Goal: Complete application form: Complete application form

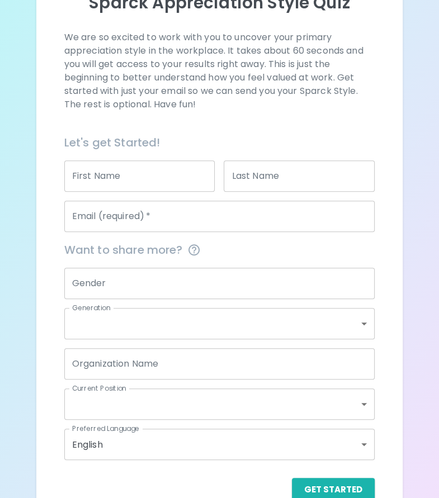
scroll to position [143, 0]
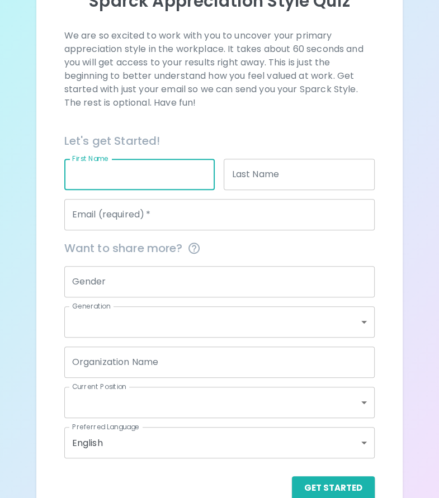
click at [172, 186] on input "First Name" at bounding box center [139, 174] width 151 height 31
type input "Maya"
type input "[PERSON_NAME]"
type input "[PERSON_NAME][EMAIL_ADDRESS][DOMAIN_NAME]"
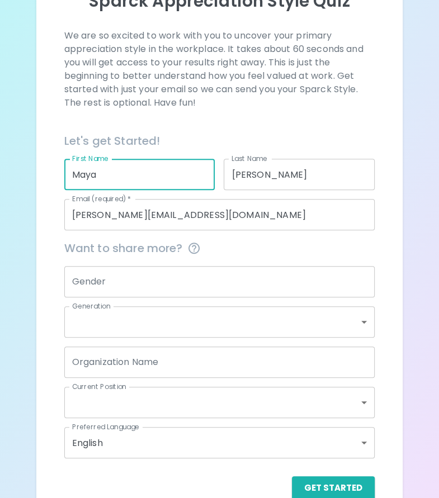
scroll to position [166, 0]
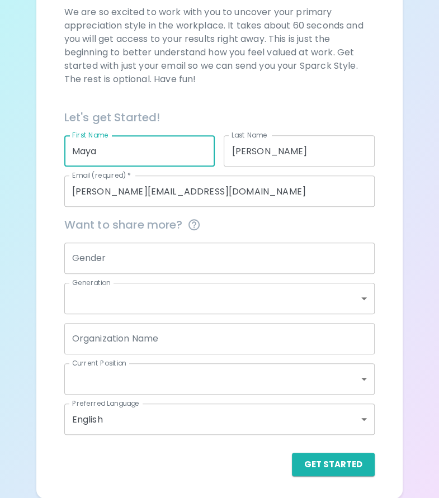
click at [121, 254] on input "Gender" at bounding box center [219, 258] width 311 height 31
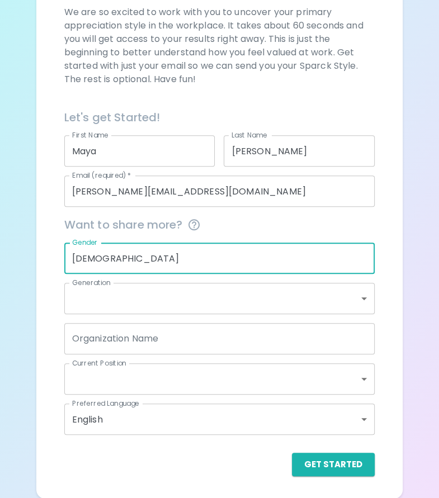
type input "[DEMOGRAPHIC_DATA]"
click at [124, 297] on body "Sparck Appreciation Style Quiz We are so excited to work with you to uncover yo…" at bounding box center [219, 166] width 439 height 665
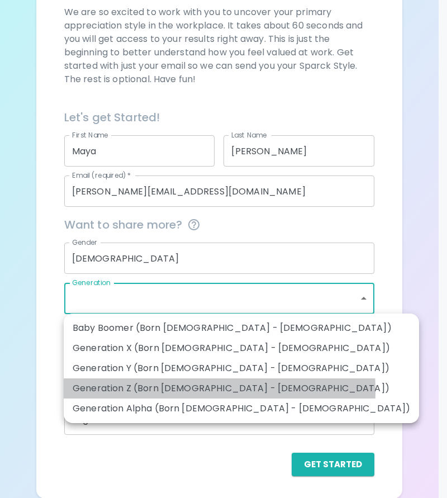
click at [145, 391] on li "Generation Z (Born [DEMOGRAPHIC_DATA] - [DEMOGRAPHIC_DATA])" at bounding box center [242, 389] width 356 height 20
type input "generation_z"
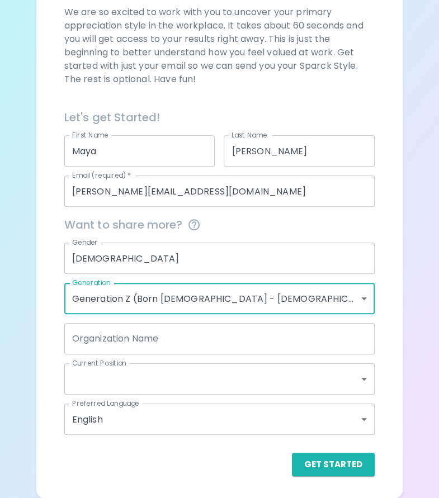
click at [173, 337] on input "Organization Name" at bounding box center [219, 338] width 311 height 31
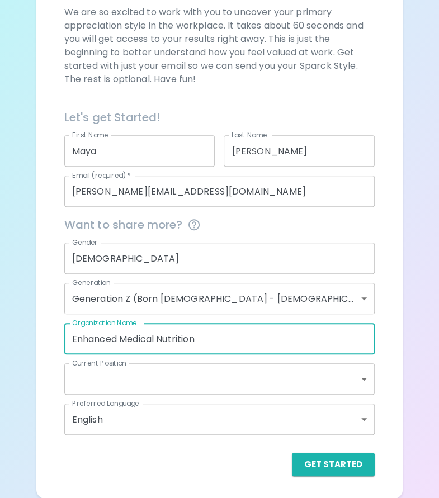
type input "Enhanced Medical Nutrition"
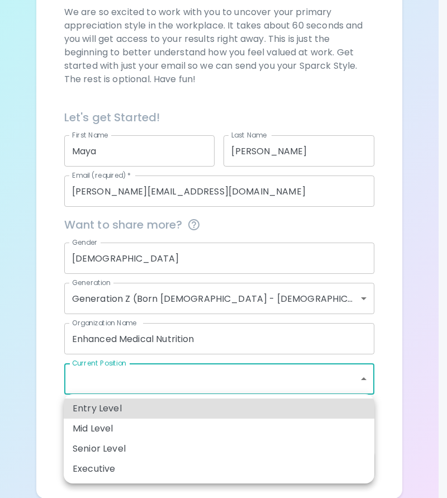
click at [148, 380] on body "Sparck Appreciation Style Quiz We are so excited to work with you to uncover yo…" at bounding box center [223, 166] width 447 height 665
click at [130, 412] on li "Entry Level" at bounding box center [219, 409] width 311 height 20
type input "entry_level"
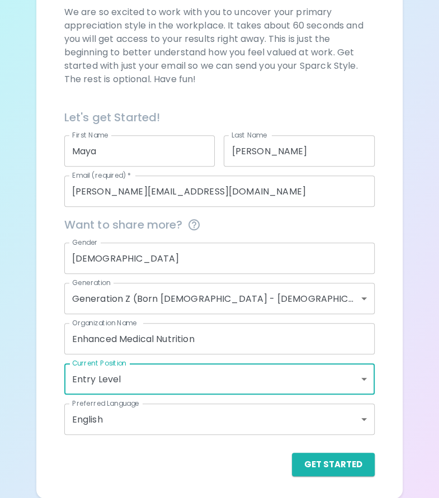
click at [130, 412] on body "Sparck Appreciation Style Quiz We are so excited to work with you to uncover yo…" at bounding box center [219, 166] width 439 height 665
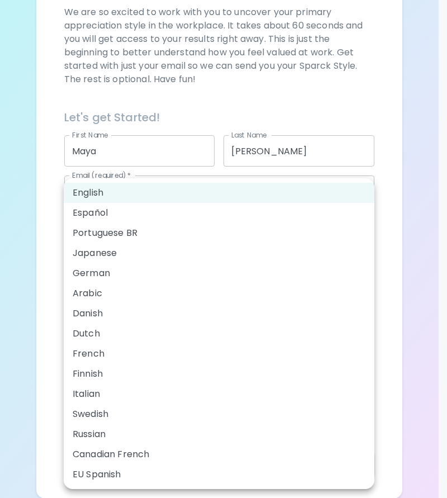
click at [133, 187] on li "English" at bounding box center [219, 193] width 311 height 20
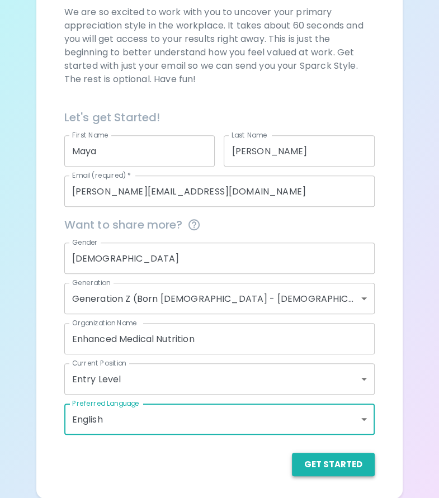
click at [323, 467] on button "Get Started" at bounding box center [333, 464] width 83 height 23
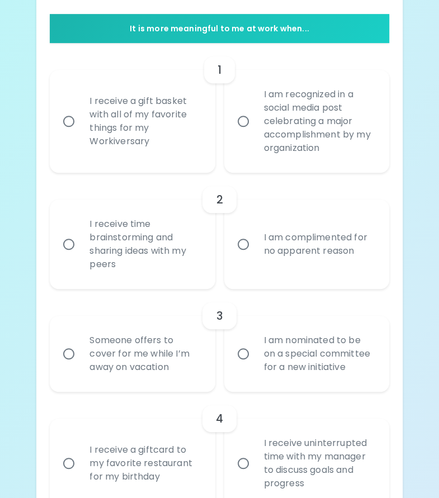
scroll to position [231, 0]
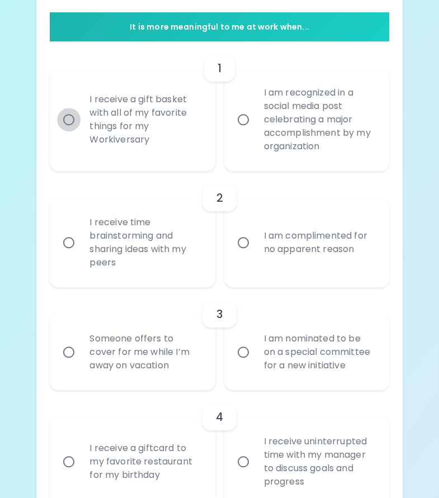
click at [69, 120] on input "I receive a gift basket with all of my favorite things for my Workiversary" at bounding box center [68, 119] width 23 height 23
radio input "true"
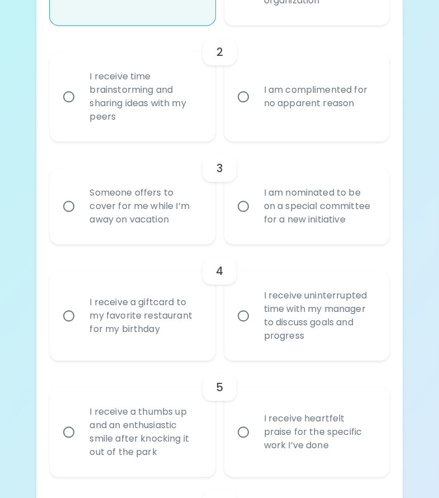
scroll to position [374, 0]
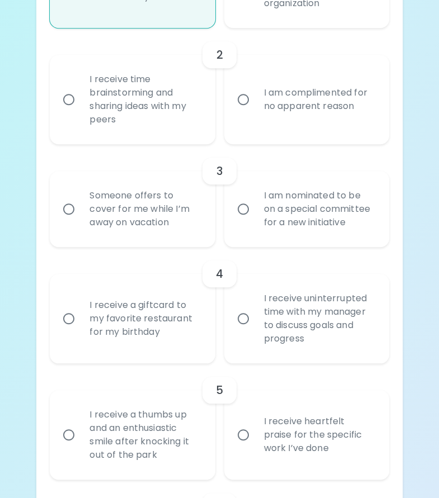
click at [168, 97] on div "I receive time brainstorming and sharing ideas with my peers" at bounding box center [145, 99] width 128 height 81
click at [81, 97] on input "I receive time brainstorming and sharing ideas with my peers" at bounding box center [68, 99] width 23 height 23
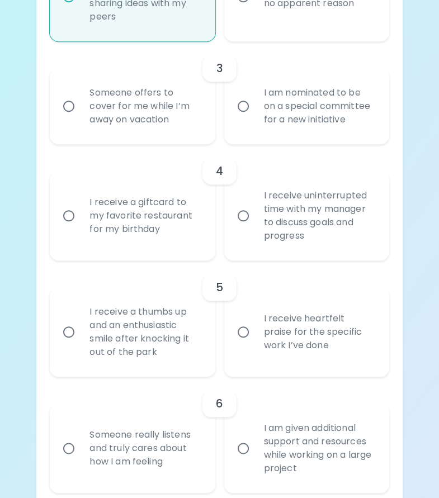
scroll to position [475, 0]
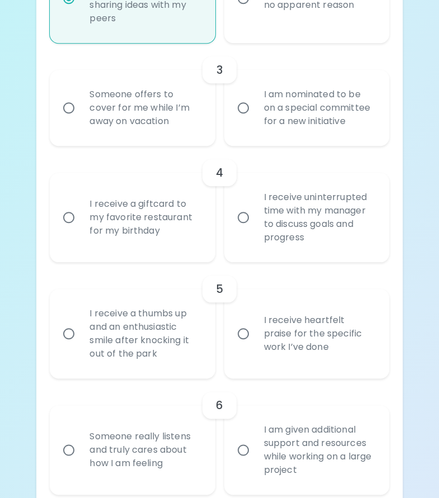
radio input "true"
click at [161, 99] on div "Someone offers to cover for me while I’m away on vacation" at bounding box center [145, 107] width 128 height 67
click at [81, 99] on input "Someone offers to cover for me while I’m away on vacation" at bounding box center [68, 107] width 23 height 23
radio input "false"
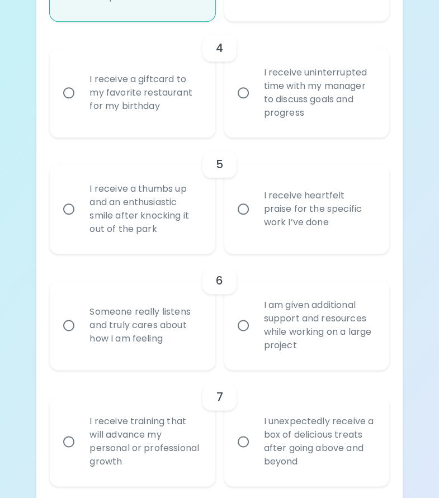
scroll to position [597, 0]
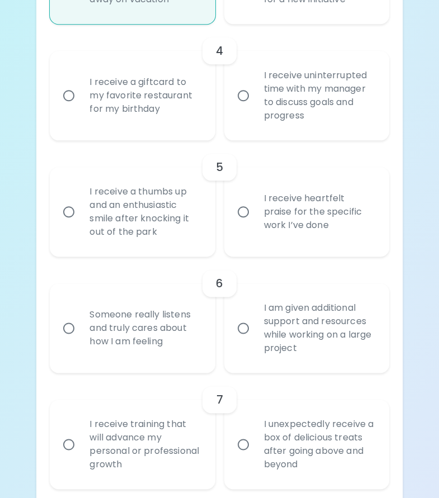
radio input "true"
click at [327, 97] on div "I receive uninterrupted time with my manager to discuss goals and progress" at bounding box center [319, 95] width 128 height 81
click at [255, 97] on input "I receive uninterrupted time with my manager to discuss goals and progress" at bounding box center [242, 95] width 23 height 23
radio input "false"
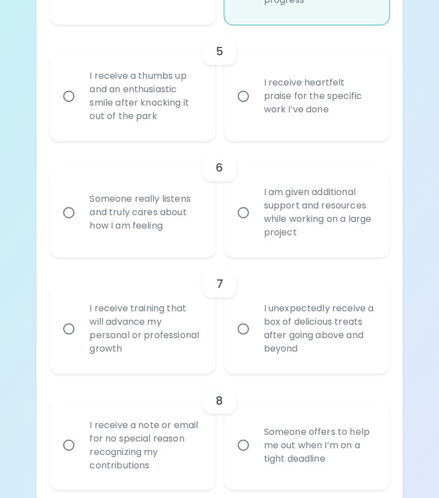
scroll to position [712, 0]
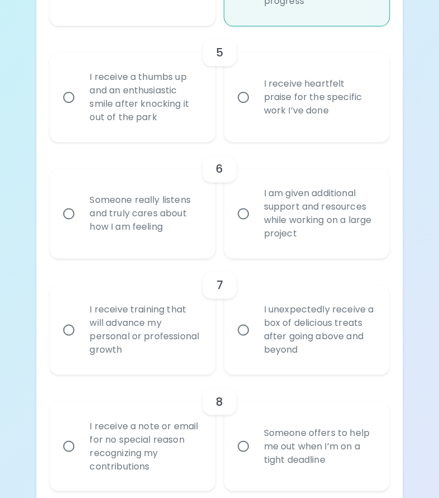
radio input "true"
click at [304, 113] on div "I receive heartfelt praise for the specific work I’ve done" at bounding box center [319, 97] width 128 height 67
click at [255, 109] on input "I receive heartfelt praise for the specific work I’ve done" at bounding box center [242, 97] width 23 height 23
radio input "false"
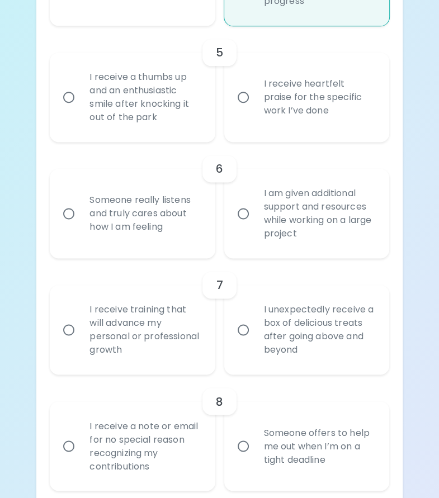
radio input "false"
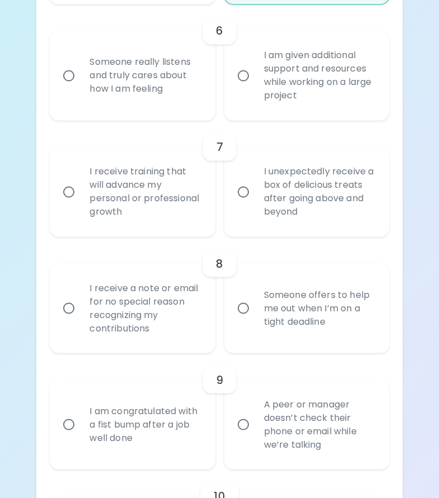
scroll to position [850, 0]
radio input "true"
click at [157, 94] on div "Someone really listens and truly cares about how I am feeling" at bounding box center [145, 75] width 128 height 67
click at [81, 87] on input "Someone really listens and truly cares about how I am feeling" at bounding box center [68, 75] width 23 height 23
radio input "false"
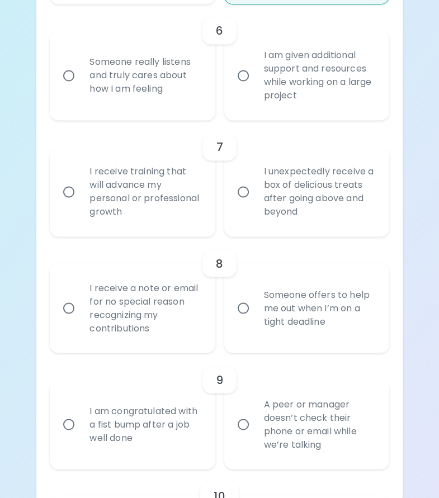
radio input "false"
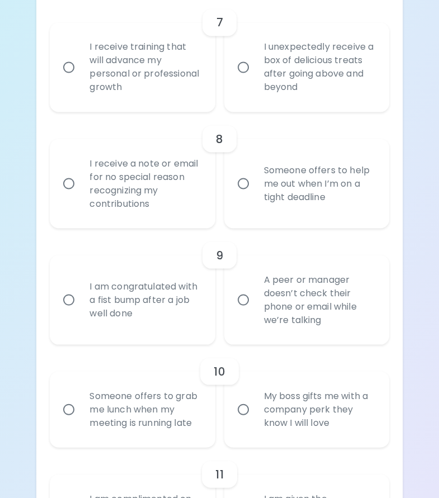
scroll to position [973, 0]
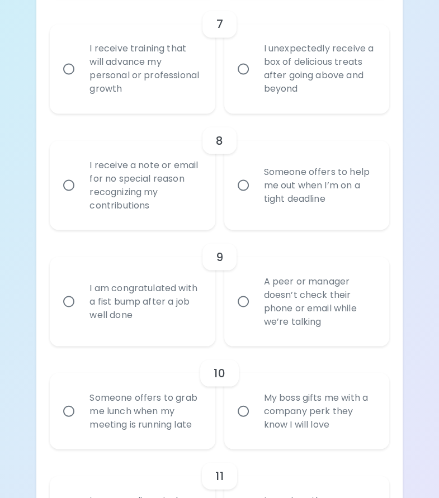
radio input "true"
click at [148, 82] on div "I receive training that will advance my personal or professional growth" at bounding box center [145, 69] width 128 height 81
click at [81, 81] on input "I receive training that will advance my personal or professional growth" at bounding box center [68, 68] width 23 height 23
radio input "false"
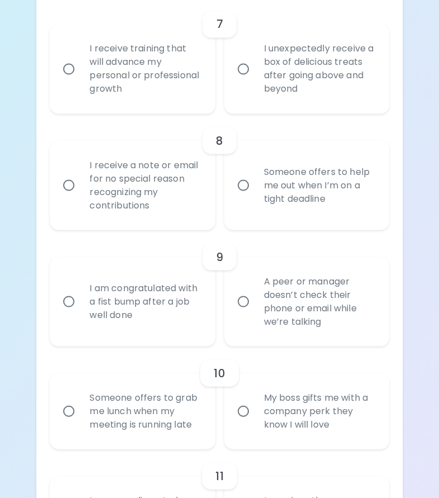
radio input "false"
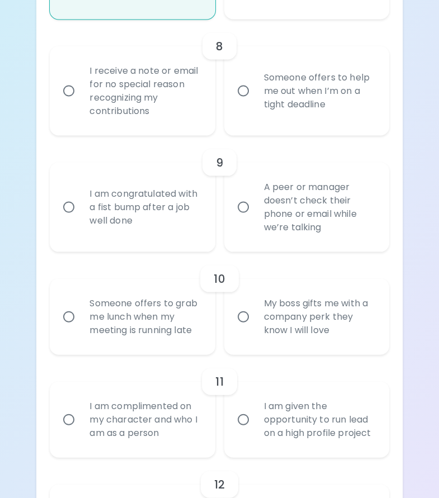
scroll to position [1071, 0]
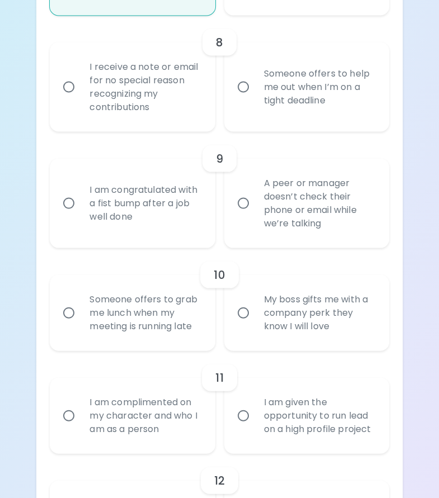
radio input "true"
click at [192, 99] on div "I receive a note or email for no special reason recognizing my contributions" at bounding box center [145, 86] width 128 height 81
click at [81, 98] on input "I receive a note or email for no special reason recognizing my contributions" at bounding box center [68, 86] width 23 height 23
radio input "false"
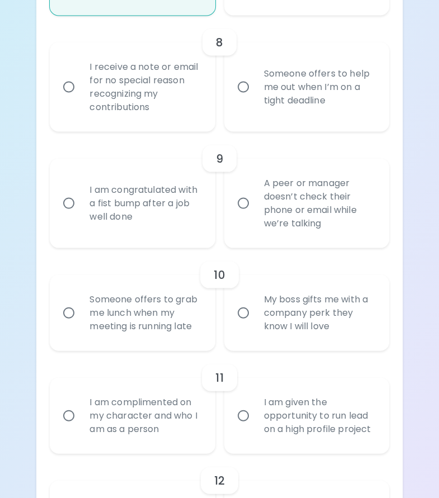
radio input "false"
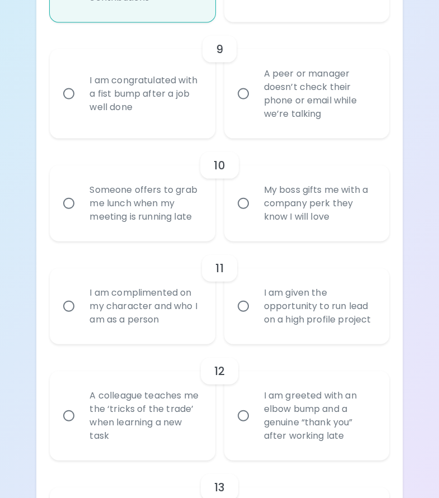
scroll to position [1181, 0]
radio input "true"
click at [165, 109] on div "I am congratulated with a fist bump after a job well done" at bounding box center [145, 93] width 128 height 67
click at [81, 105] on input "I am congratulated with a fist bump after a job well done" at bounding box center [68, 93] width 23 height 23
radio input "false"
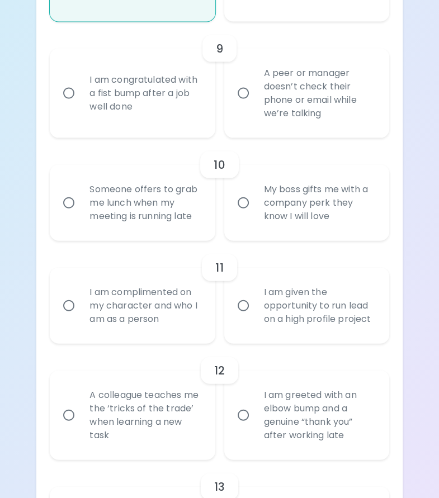
radio input "false"
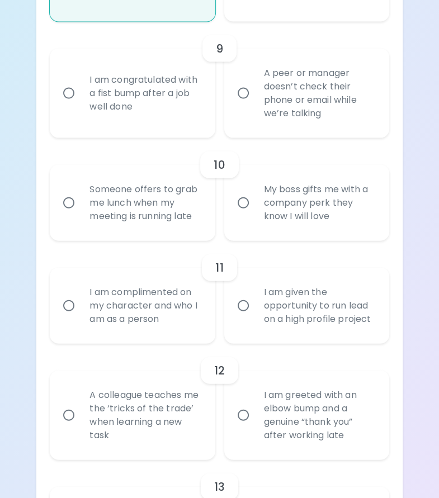
radio input "false"
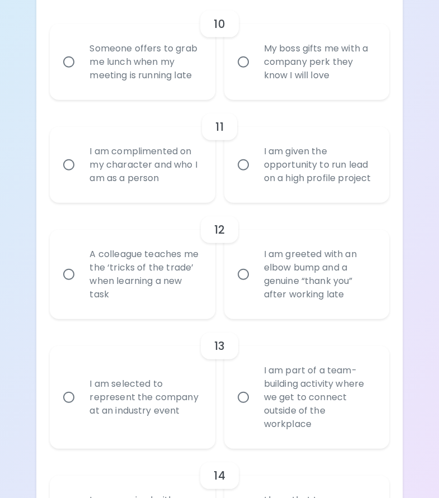
scroll to position [1322, 0]
radio input "true"
click at [165, 67] on div "Someone offers to grab me lunch when my meeting is running late" at bounding box center [145, 62] width 128 height 67
click at [81, 67] on input "Someone offers to grab me lunch when my meeting is running late" at bounding box center [68, 61] width 23 height 23
radio input "false"
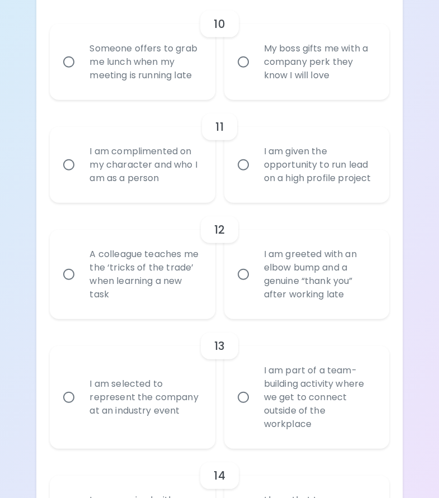
radio input "false"
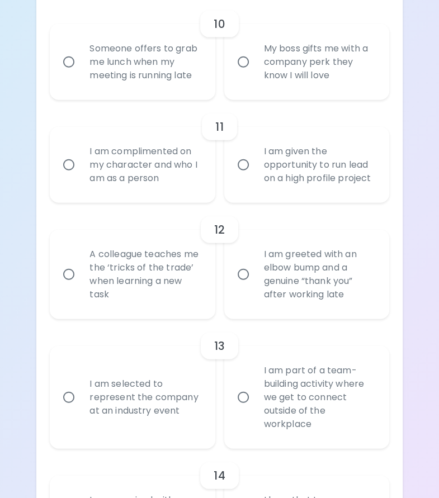
radio input "false"
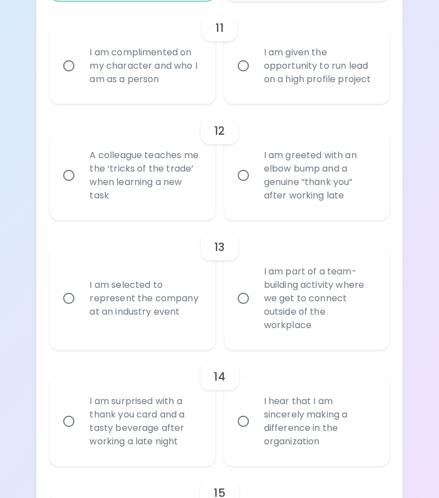
scroll to position [1422, 0]
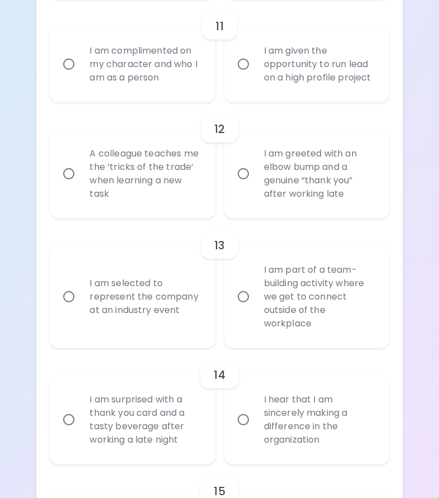
radio input "true"
click at [288, 67] on div "I am given the opportunity to run lead on a high profile project" at bounding box center [319, 64] width 128 height 67
click at [255, 67] on input "I am given the opportunity to run lead on a high profile project" at bounding box center [242, 64] width 23 height 23
radio input "false"
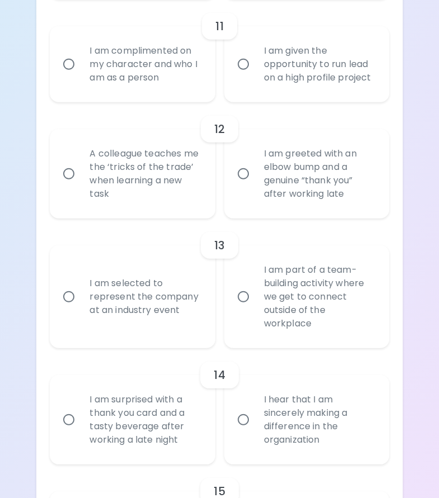
radio input "false"
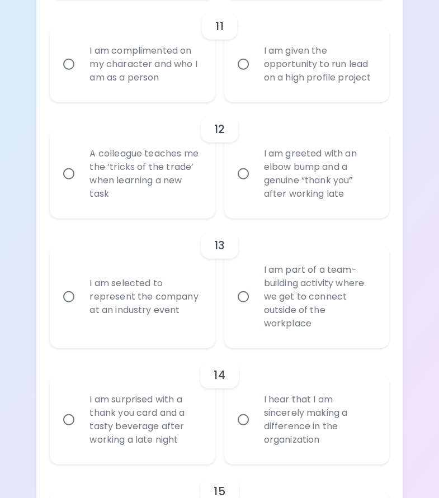
radio input "false"
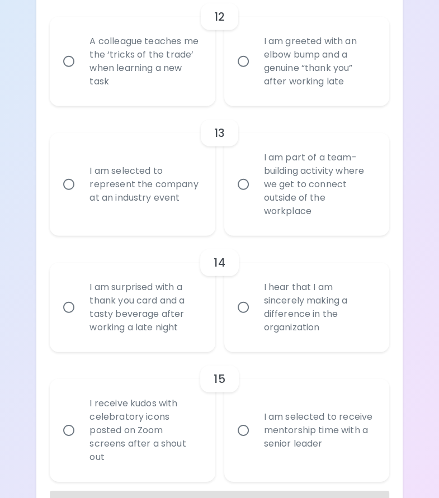
scroll to position [1536, 0]
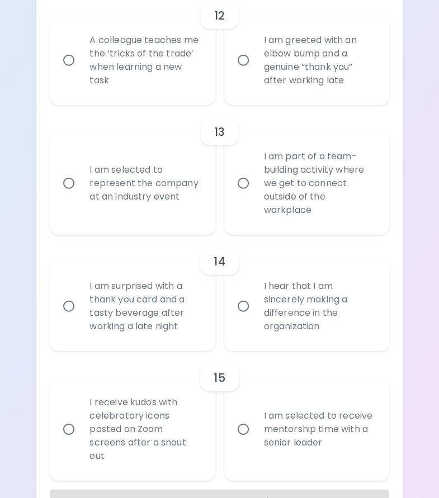
radio input "true"
click at [157, 58] on div "A colleague teaches me the ‘tricks of the trade’ when learning a new task" at bounding box center [145, 60] width 128 height 81
click at [81, 58] on input "A colleague teaches me the ‘tricks of the trade’ when learning a new task" at bounding box center [68, 60] width 23 height 23
radio input "false"
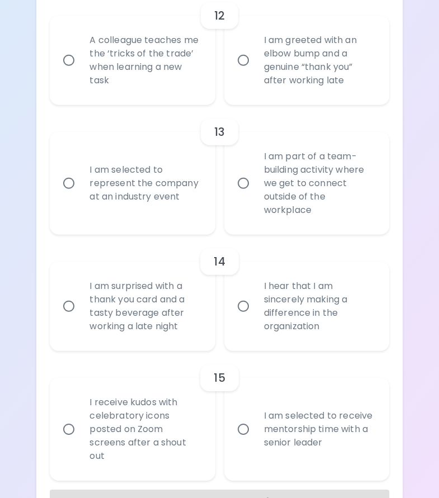
radio input "false"
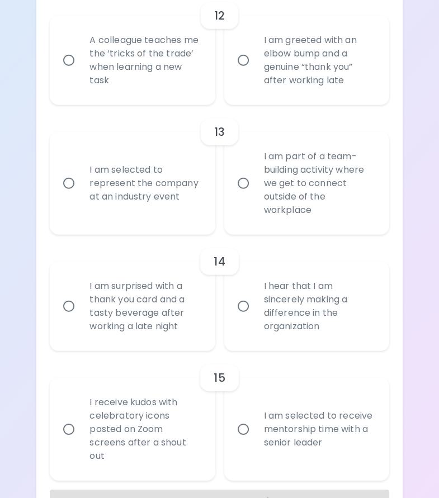
radio input "false"
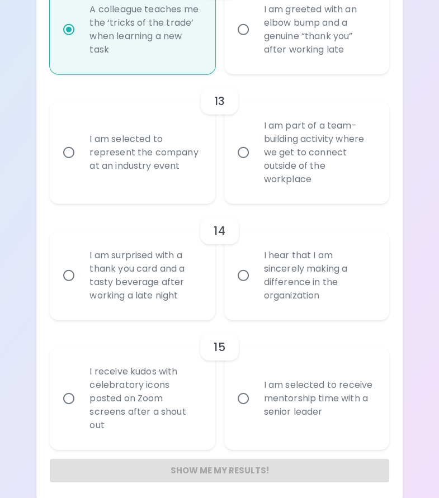
scroll to position [1567, 0]
radio input "true"
click at [320, 166] on div "I am part of a team-building activity where we get to connect outside of the wo…" at bounding box center [319, 152] width 128 height 94
click at [255, 164] on input "I am part of a team-building activity where we get to connect outside of the wo…" at bounding box center [242, 151] width 23 height 23
radio input "false"
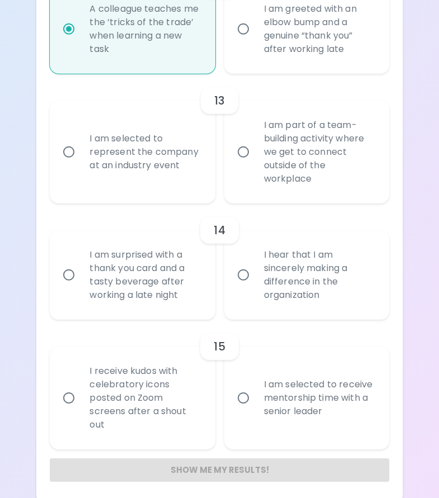
radio input "false"
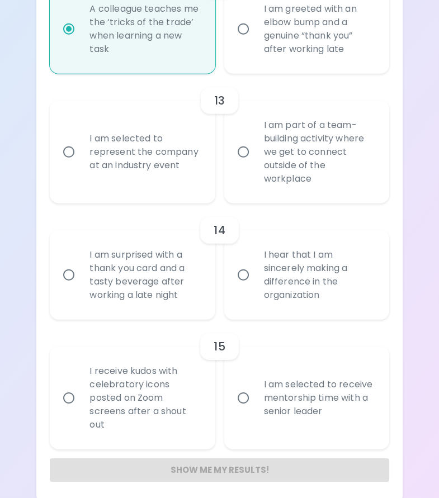
radio input "false"
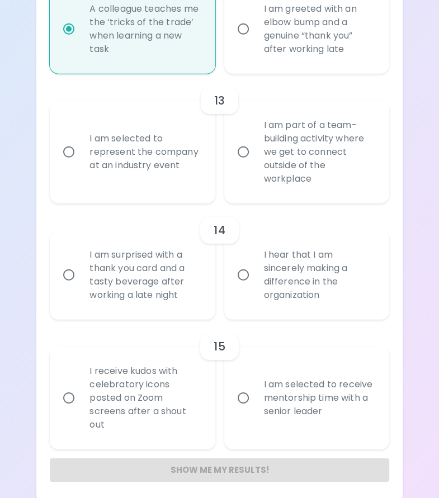
scroll to position [1573, 0]
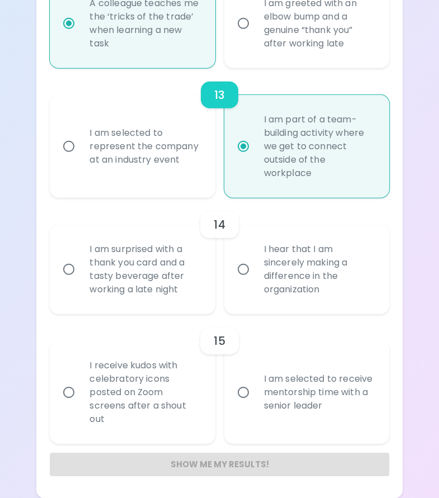
radio input "true"
click at [273, 297] on div "I hear that I am sincerely making a difference in the organization" at bounding box center [319, 269] width 128 height 81
click at [255, 281] on input "I hear that I am sincerely making a difference in the organization" at bounding box center [242, 269] width 23 height 23
radio input "false"
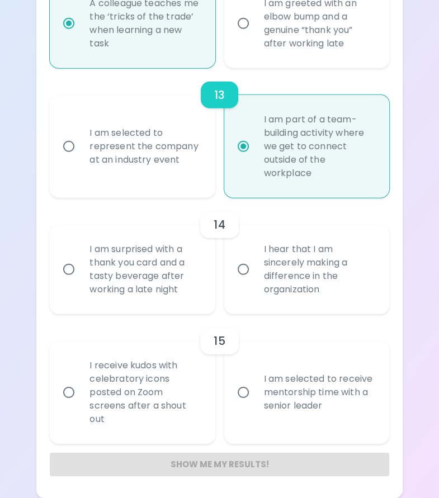
radio input "false"
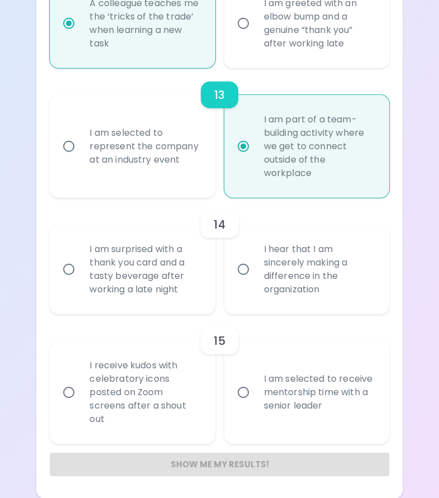
radio input "false"
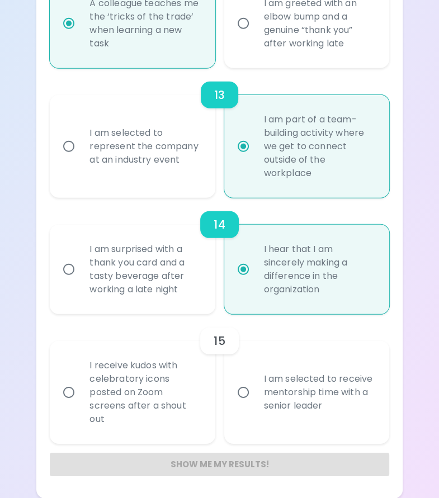
radio input "true"
click at [293, 398] on div "I am selected to receive mentorship time with a senior leader" at bounding box center [319, 392] width 128 height 67
click at [255, 398] on input "I am selected to receive mentorship time with a senior leader" at bounding box center [242, 392] width 23 height 23
radio input "false"
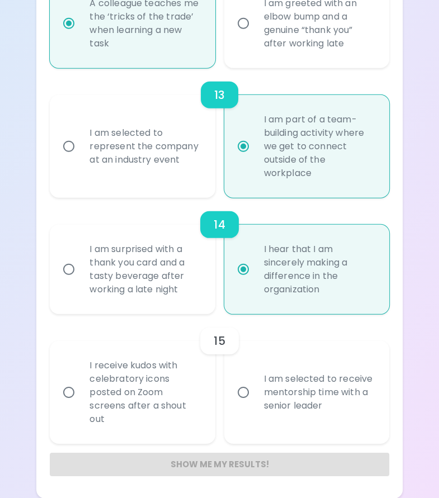
radio input "false"
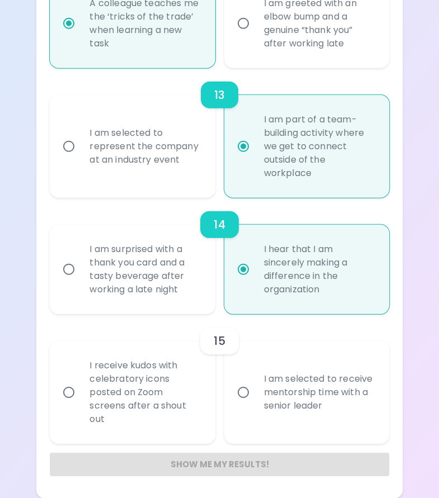
radio input "false"
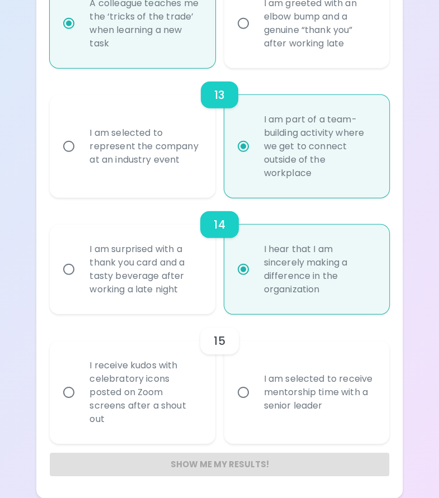
radio input "false"
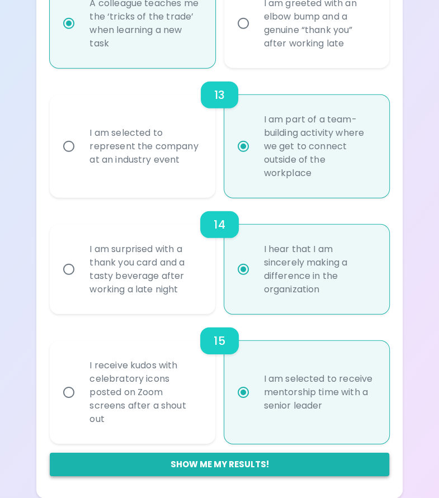
radio input "true"
click at [210, 458] on button "Show me my results!" at bounding box center [219, 464] width 339 height 23
radio input "false"
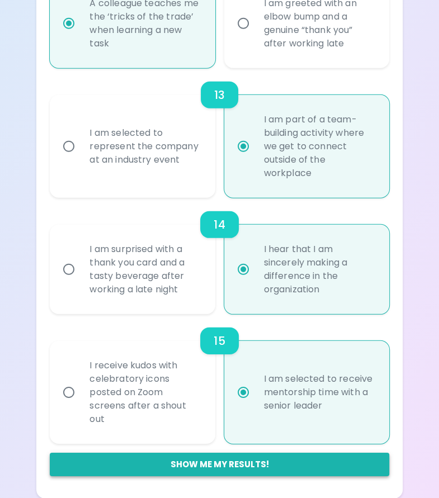
radio input "false"
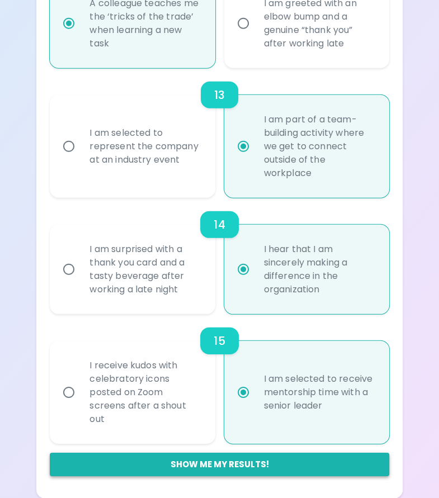
radio input "false"
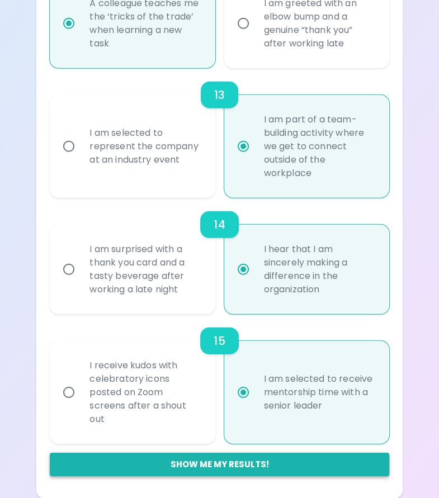
radio input "false"
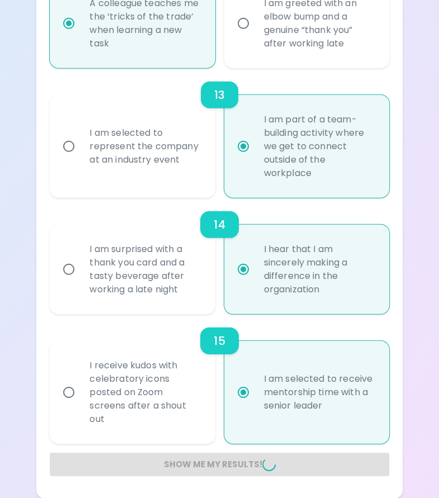
radio input "false"
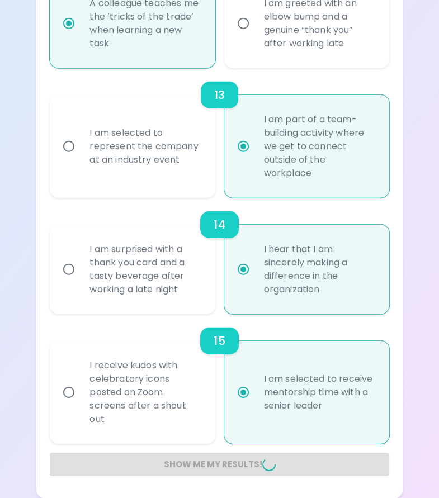
radio input "false"
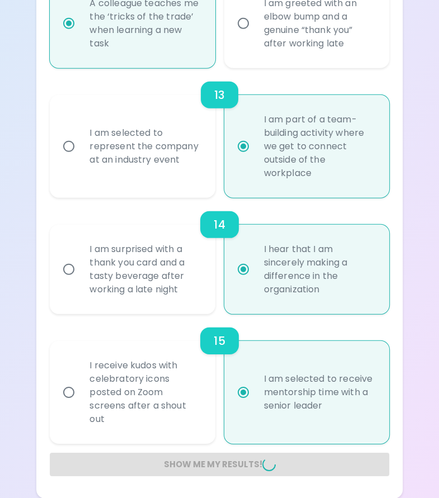
radio input "false"
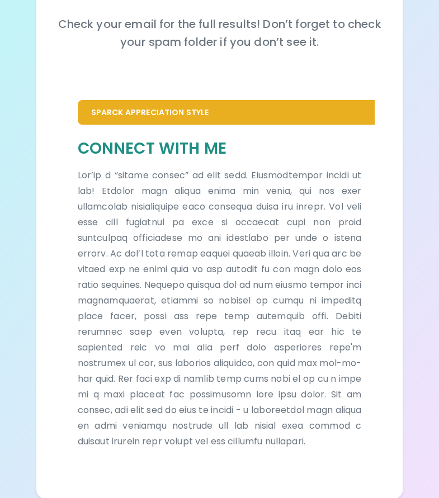
scroll to position [0, 0]
